Goal: Information Seeking & Learning: Learn about a topic

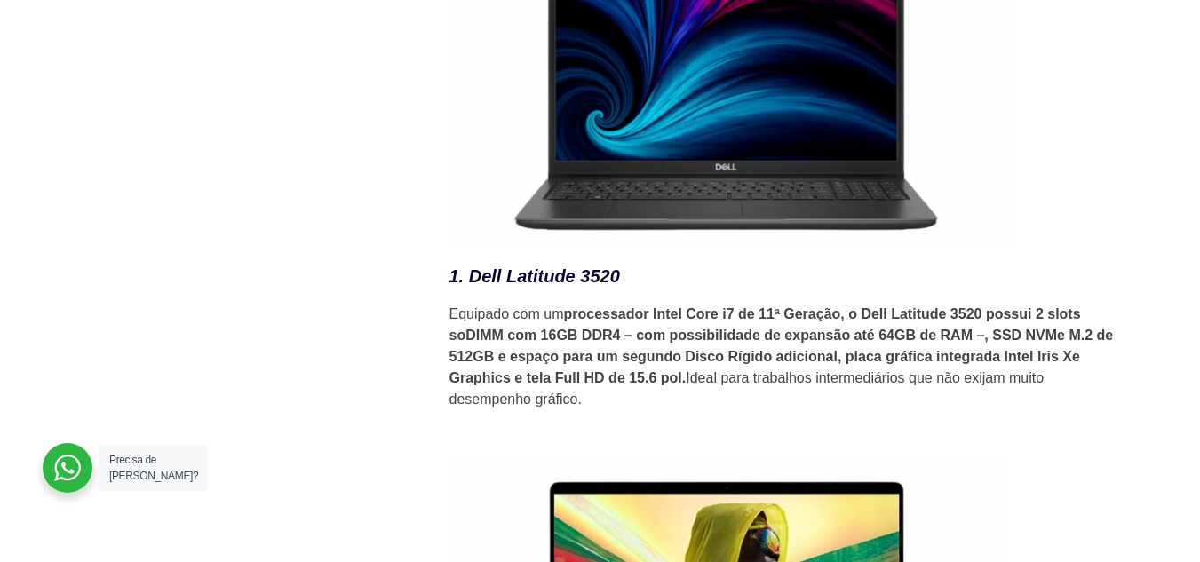
scroll to position [2487, 0]
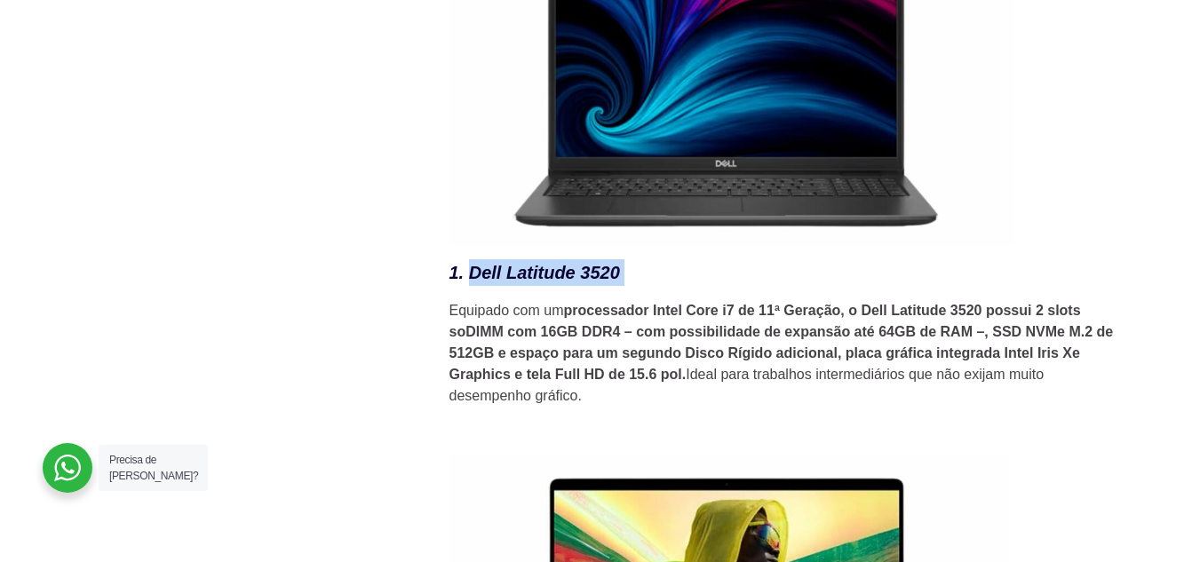
drag, startPoint x: 471, startPoint y: 286, endPoint x: 640, endPoint y: 293, distance: 169.8
click at [640, 286] on h3 "1. Dell Latitude 3520" at bounding box center [786, 272] width 675 height 27
copy h3 "Dell Latitude 3520"
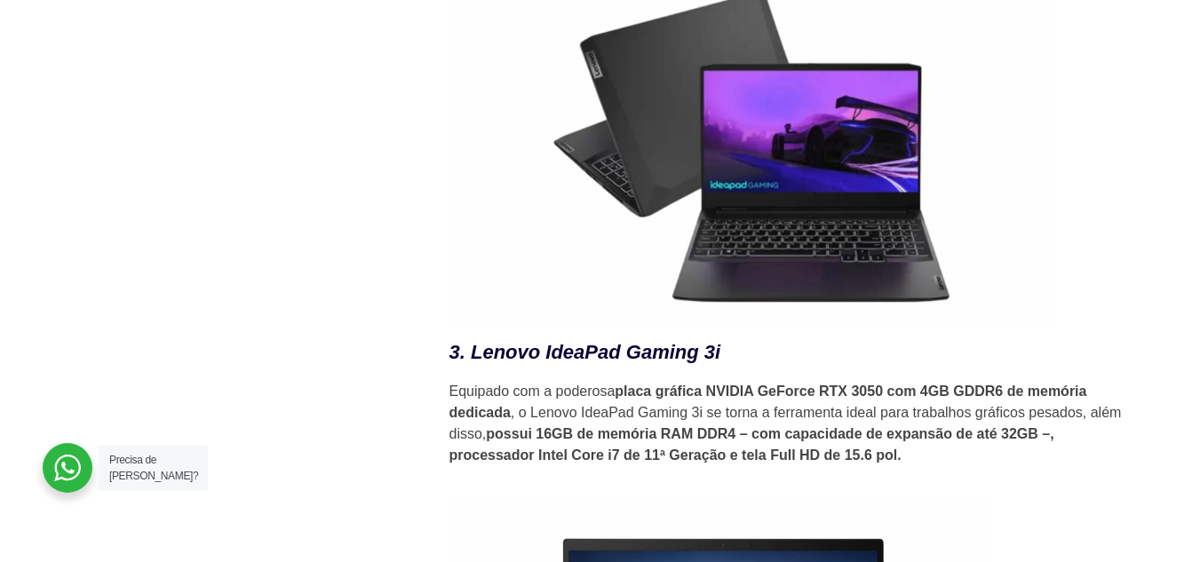
scroll to position [3553, 0]
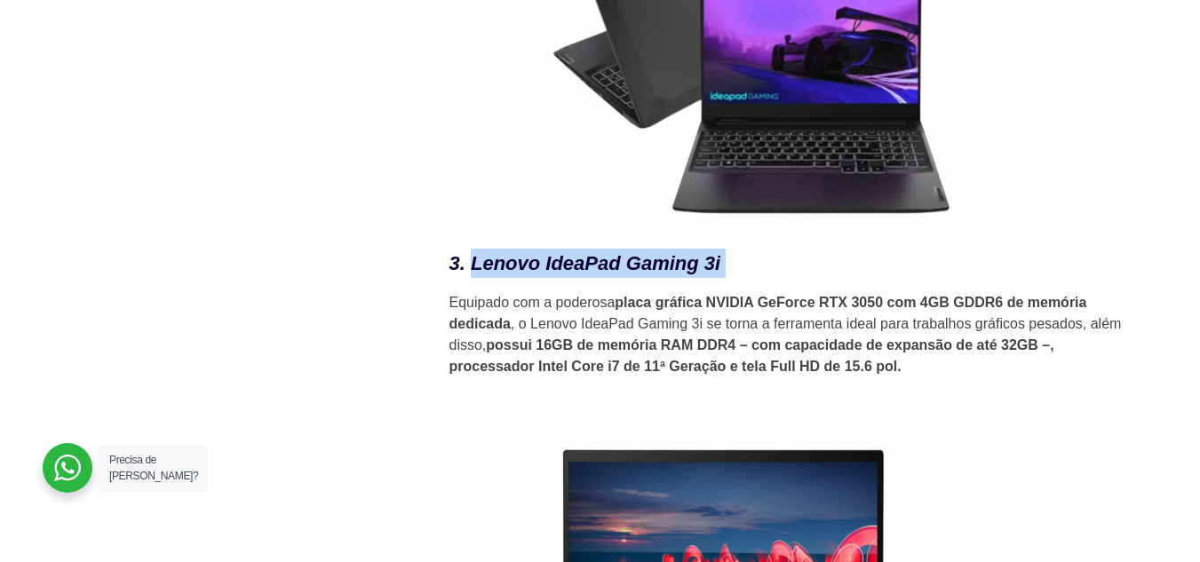
drag, startPoint x: 470, startPoint y: 268, endPoint x: 726, endPoint y: 267, distance: 255.8
click at [726, 267] on h3 "3. Lenovo IdeaPad Gaming 3i" at bounding box center [786, 263] width 675 height 29
copy h3 "Lenovo IdeaPad Gaming 3i"
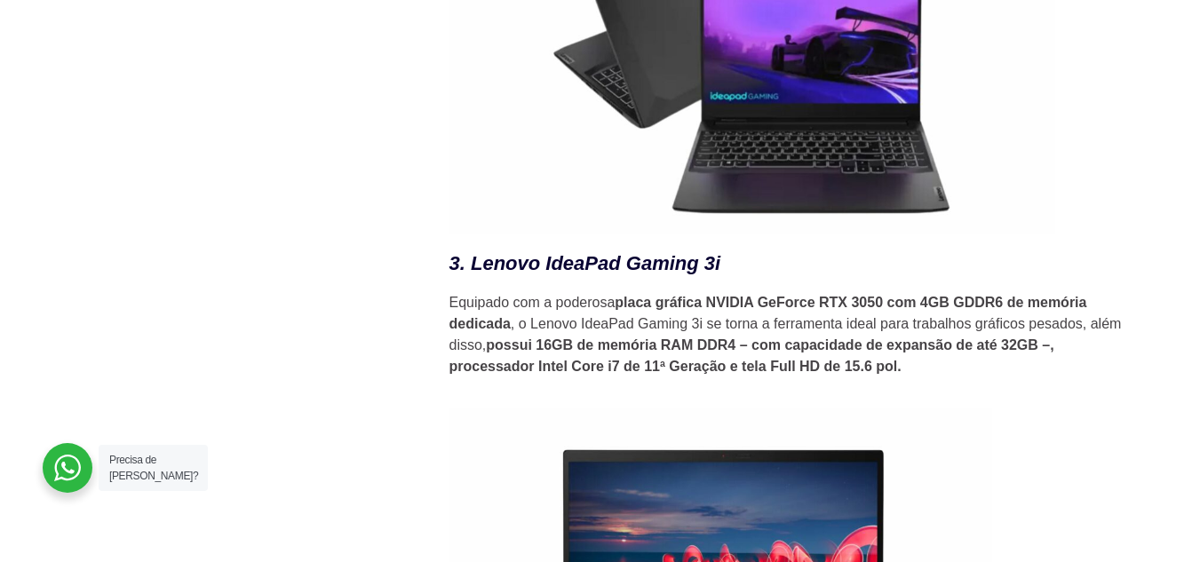
click at [987, 394] on div "No mundo da engenharia, um bom notebook não é um luxo, mas sim uma necessidade.…" at bounding box center [786, 19] width 675 height 5940
drag, startPoint x: 911, startPoint y: 376, endPoint x: 454, endPoint y: 273, distance: 468.1
click at [454, 273] on div "No mundo da engenharia, um bom notebook não é um luxo, mas sim uma necessidade.…" at bounding box center [786, 19] width 675 height 5940
copy div "3. Lenovo IdeaPad Gaming 3i Equipado com a poderosa placa gráfica NVIDIA GeForc…"
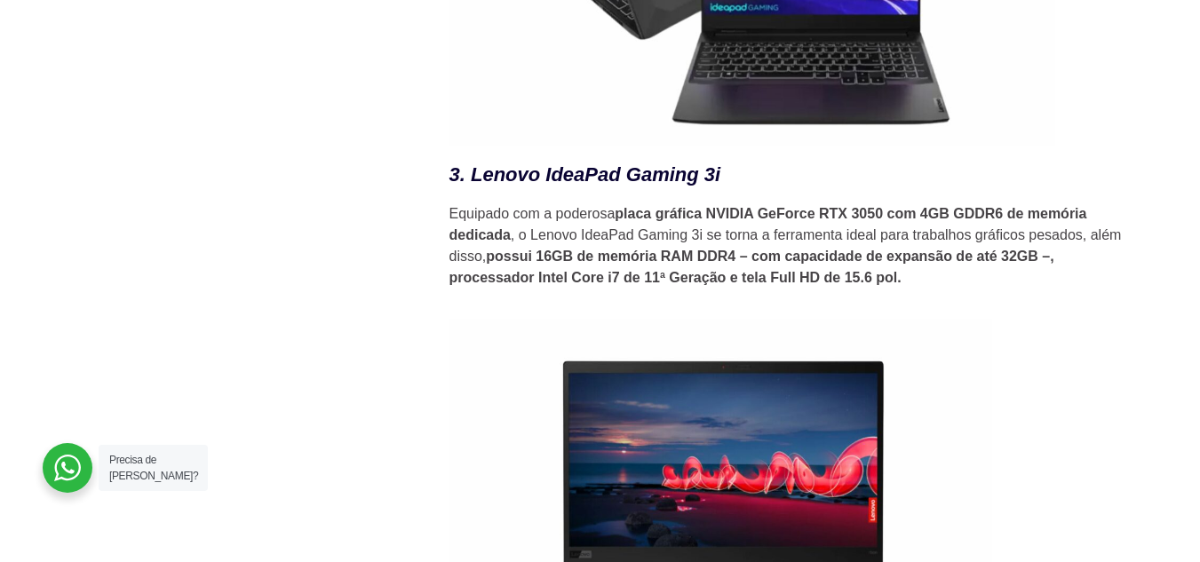
scroll to position [4086, 0]
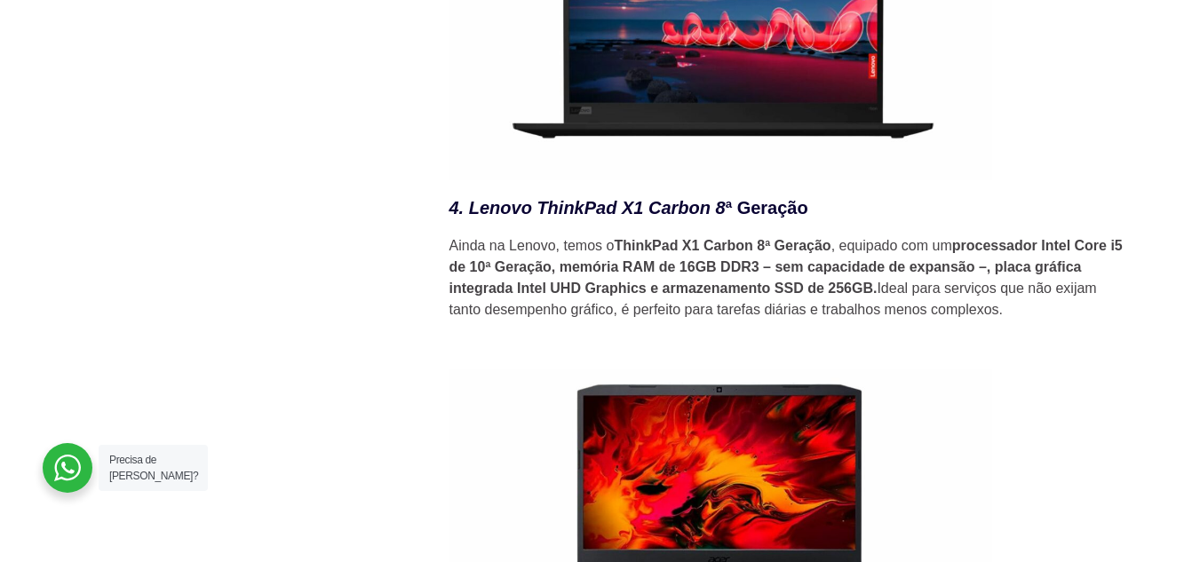
drag, startPoint x: 469, startPoint y: 211, endPoint x: 811, endPoint y: 216, distance: 342.0
click at [811, 216] on h3 "4. Lenovo ThinkPad X1 Carbon 8 ª Geração" at bounding box center [786, 208] width 675 height 27
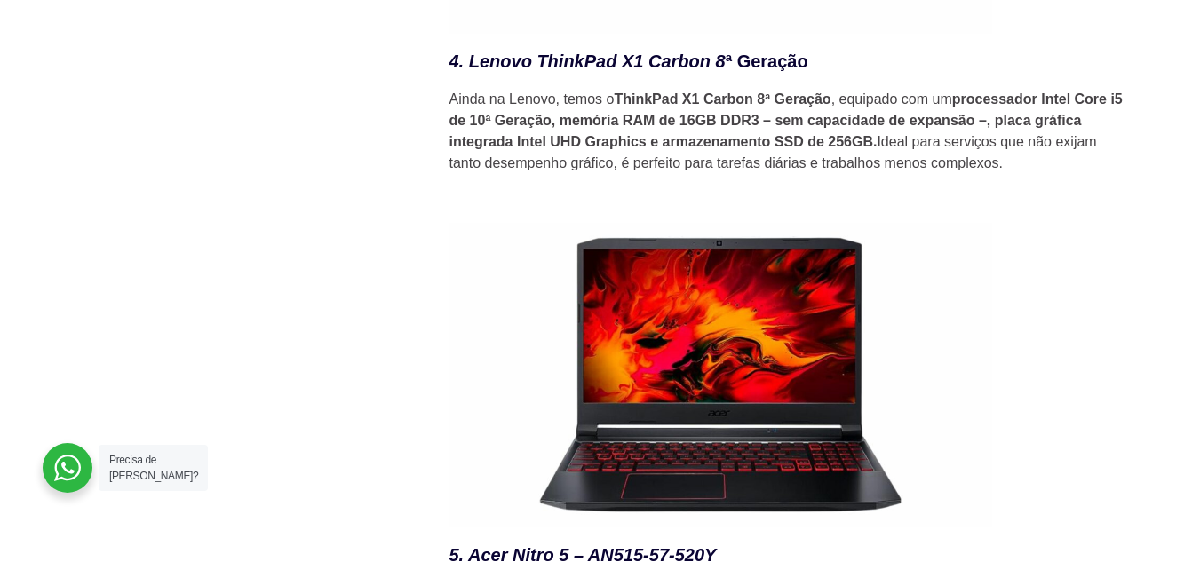
scroll to position [4264, 0]
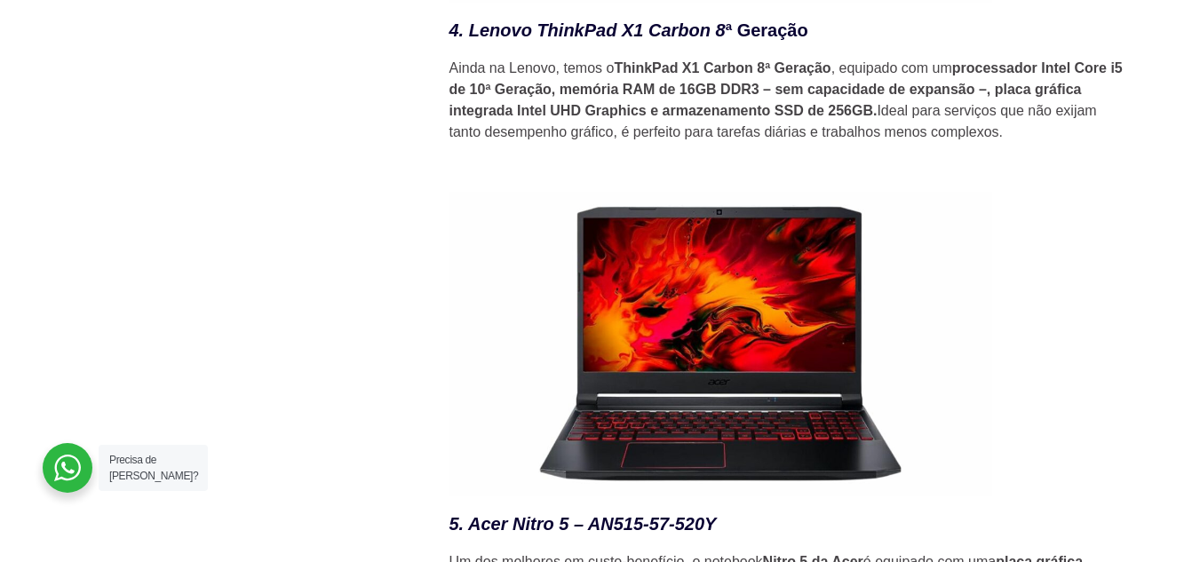
copy h3 "Lenovo ThinkPad X1 Carbon 8 ª Geração"
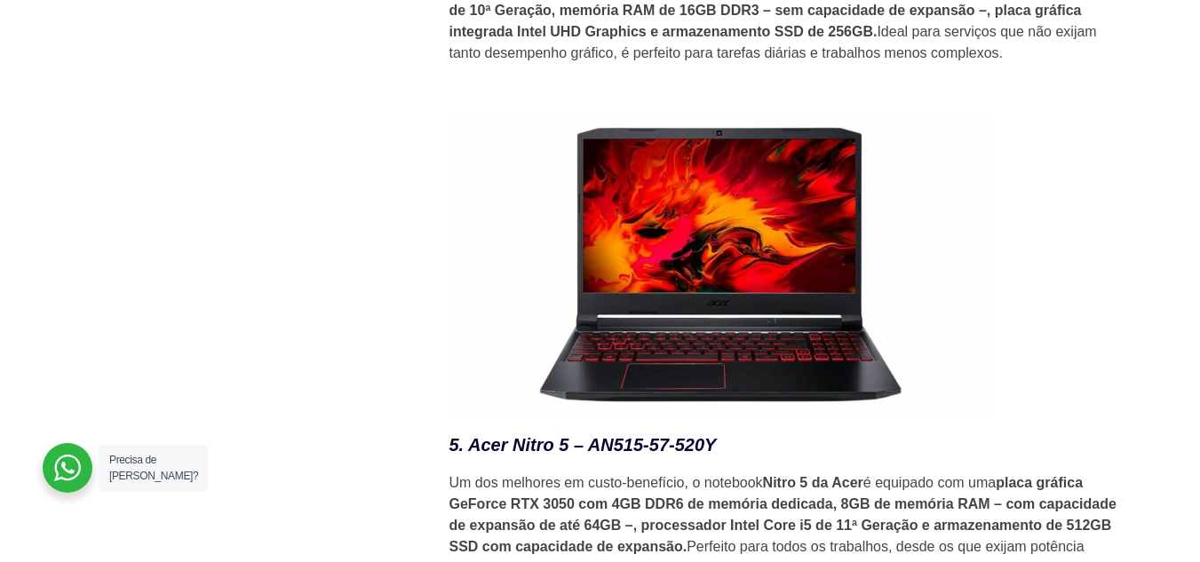
scroll to position [4530, 0]
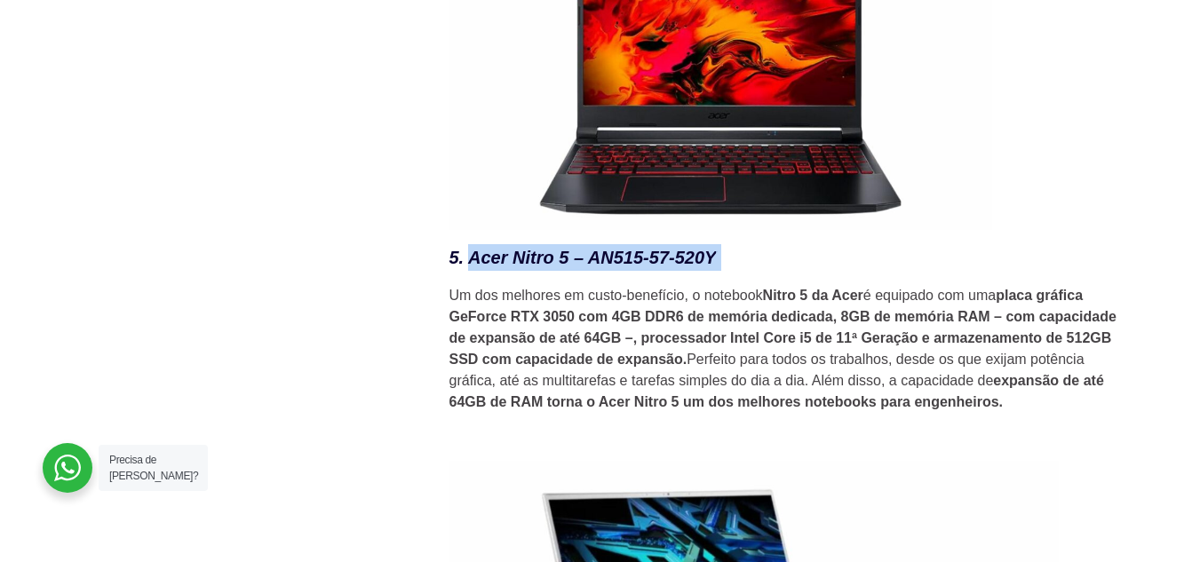
drag, startPoint x: 475, startPoint y: 263, endPoint x: 725, endPoint y: 274, distance: 249.8
click at [725, 271] on h3 "5. Acer Nitro 5 – AN515-57-520Y" at bounding box center [786, 257] width 675 height 27
copy h3 "Acer Nitro 5 – AN515-57-520Y"
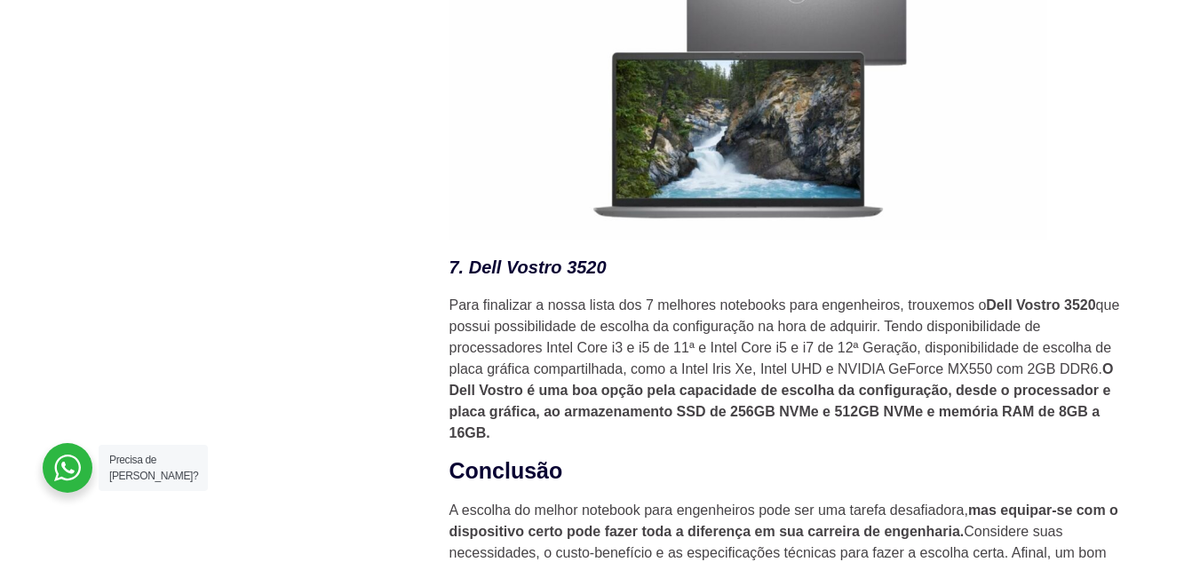
scroll to position [5063, 0]
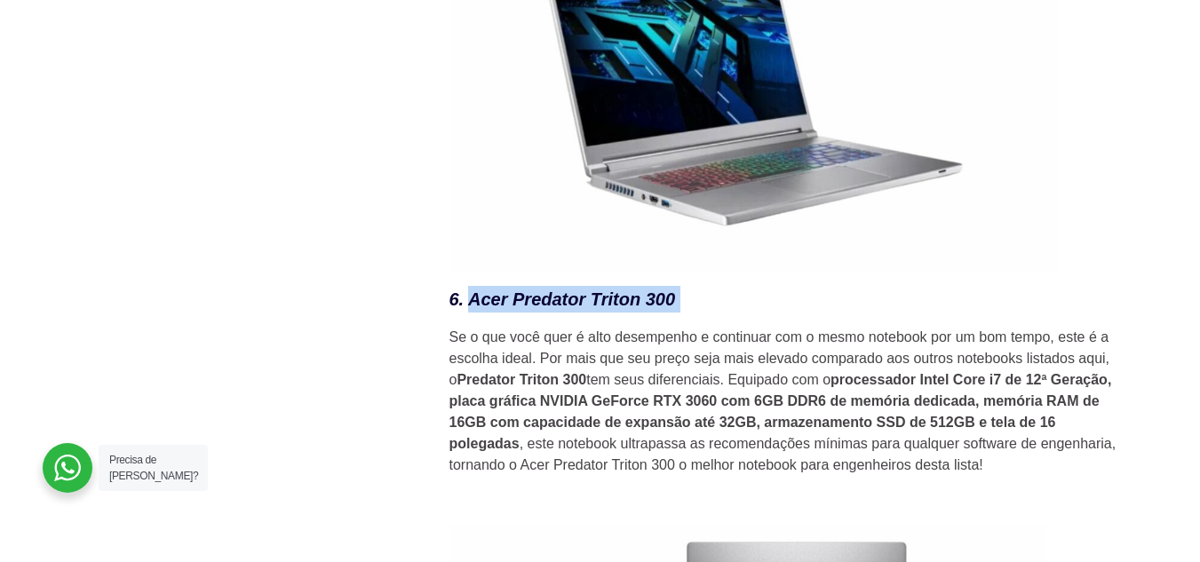
drag, startPoint x: 469, startPoint y: 305, endPoint x: 700, endPoint y: 306, distance: 231.0
click at [700, 306] on h3 "6. Acer Predator Triton 300" at bounding box center [786, 299] width 675 height 27
copy h3 "Acer Predator Triton 300"
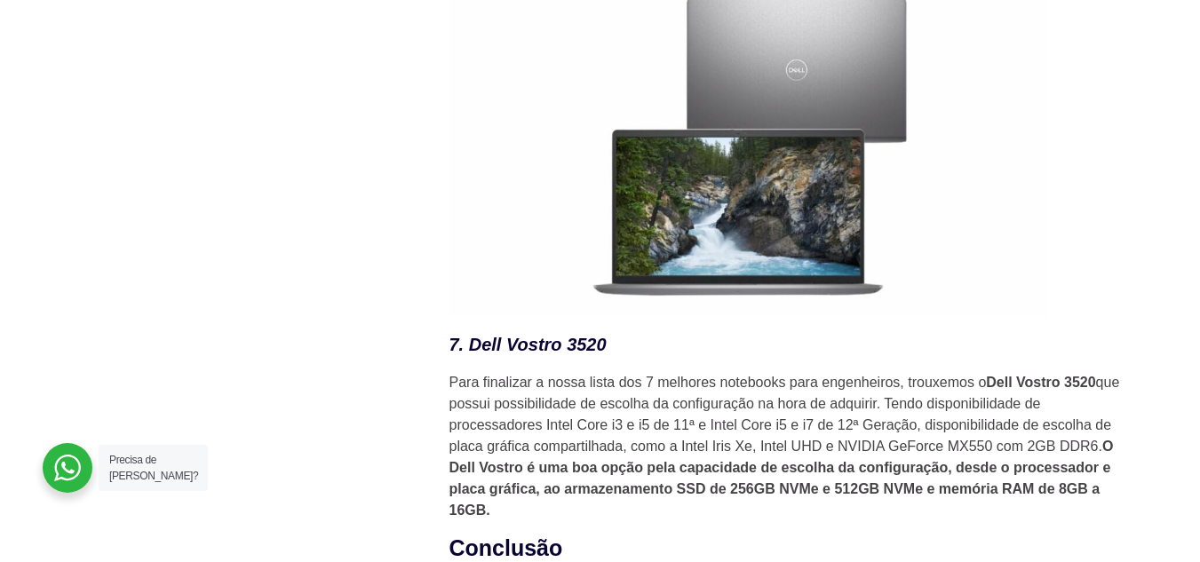
scroll to position [5685, 0]
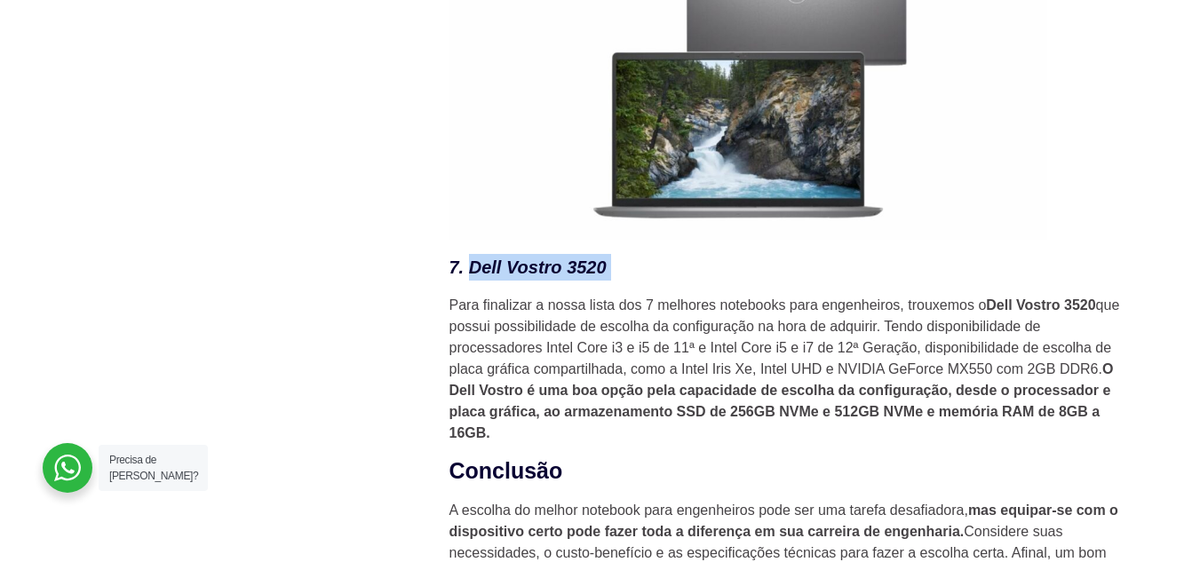
drag, startPoint x: 468, startPoint y: 273, endPoint x: 616, endPoint y: 274, distance: 147.5
click at [616, 274] on h3 "7. Dell Vostro 3520" at bounding box center [786, 267] width 675 height 27
copy h3 "Dell Vostro 3520"
